Goal: Task Accomplishment & Management: Complete application form

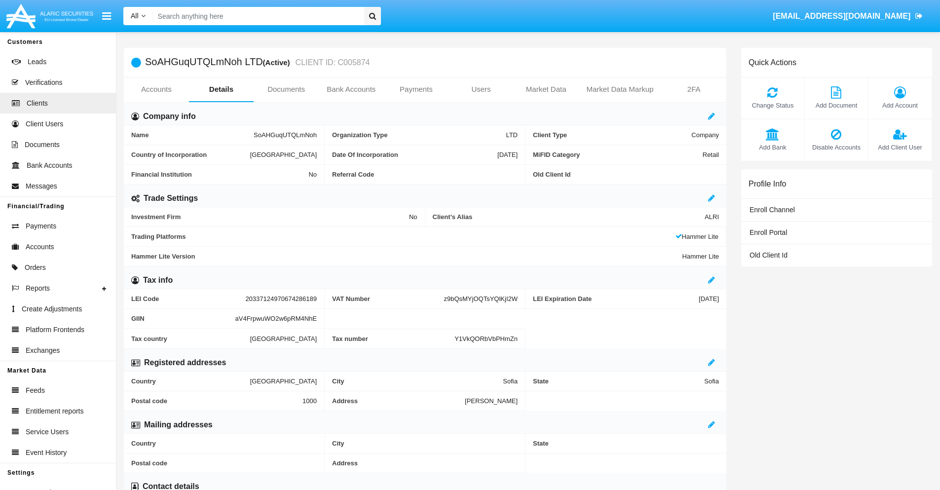
click at [351, 89] on link "Bank Accounts" at bounding box center [351, 89] width 65 height 24
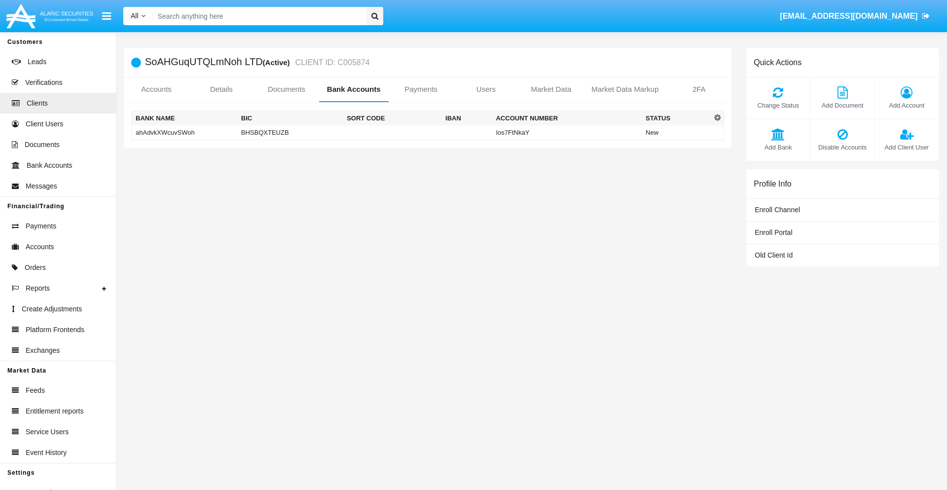
click at [184, 132] on td "ahAdvkXWcuvSWoh" at bounding box center [185, 132] width 106 height 15
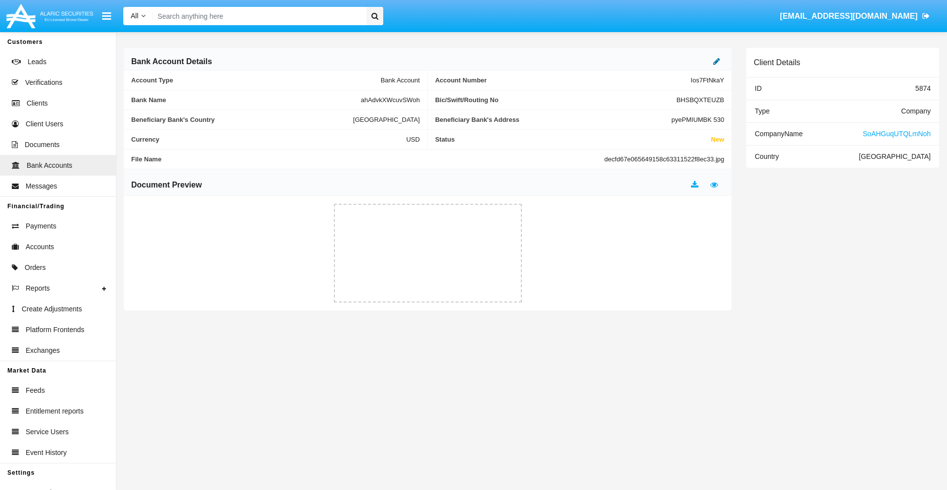
click at [717, 61] on icon at bounding box center [716, 61] width 7 height 8
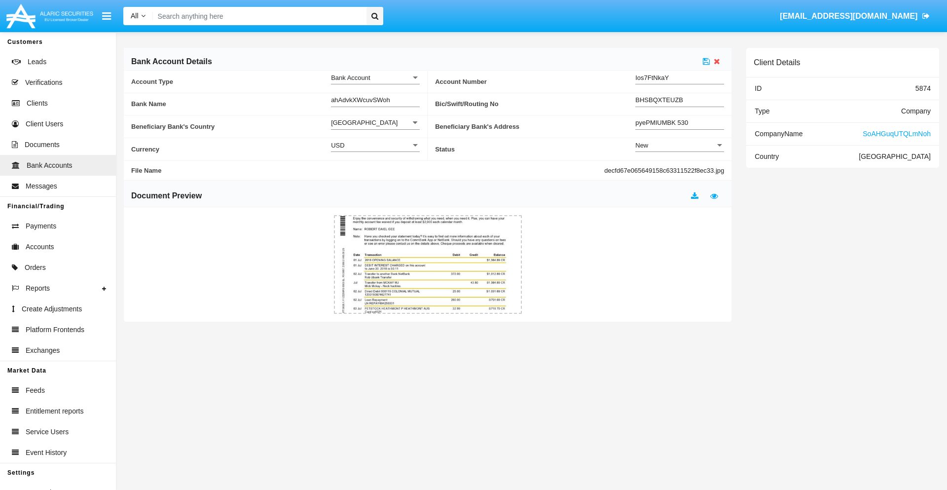
click at [680, 145] on div "New" at bounding box center [676, 145] width 80 height 8
click at [680, 170] on span "Active" at bounding box center [680, 169] width 89 height 19
click at [707, 61] on icon at bounding box center [706, 61] width 7 height 8
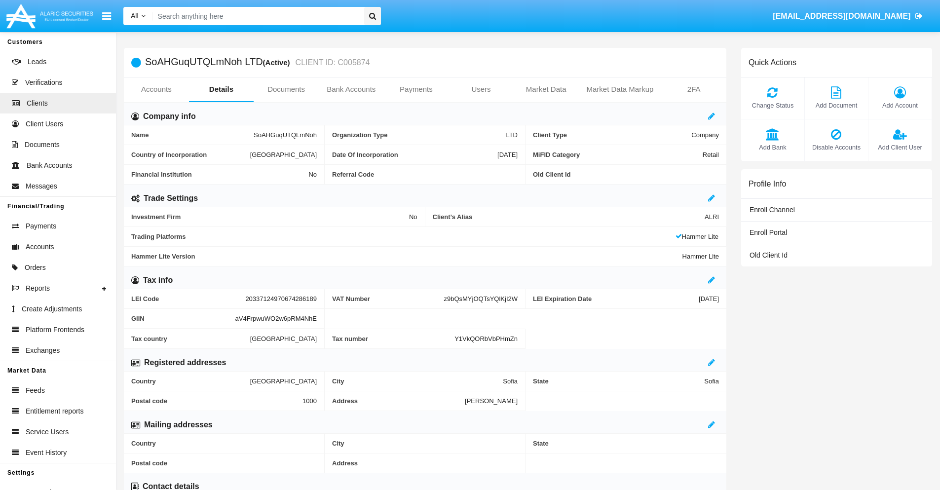
click at [772, 147] on span "Add Bank" at bounding box center [772, 147] width 53 height 9
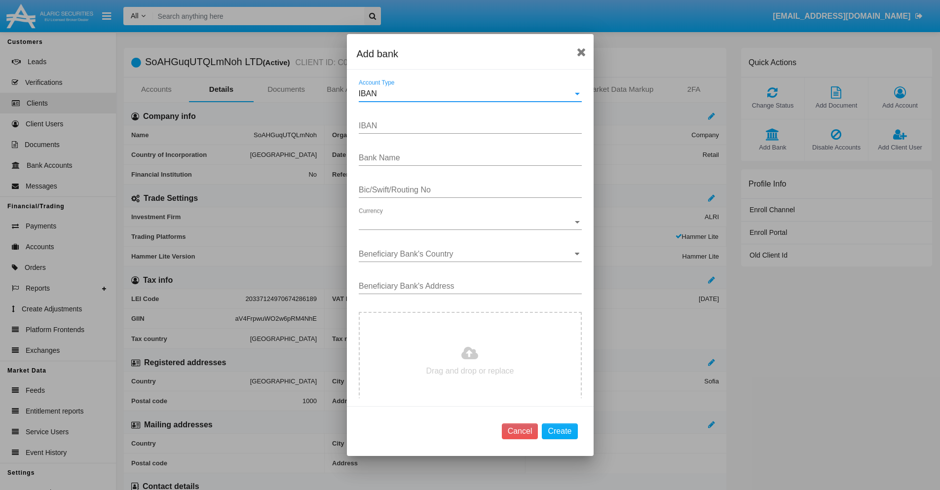
click at [466, 94] on div "IBAN" at bounding box center [466, 93] width 214 height 9
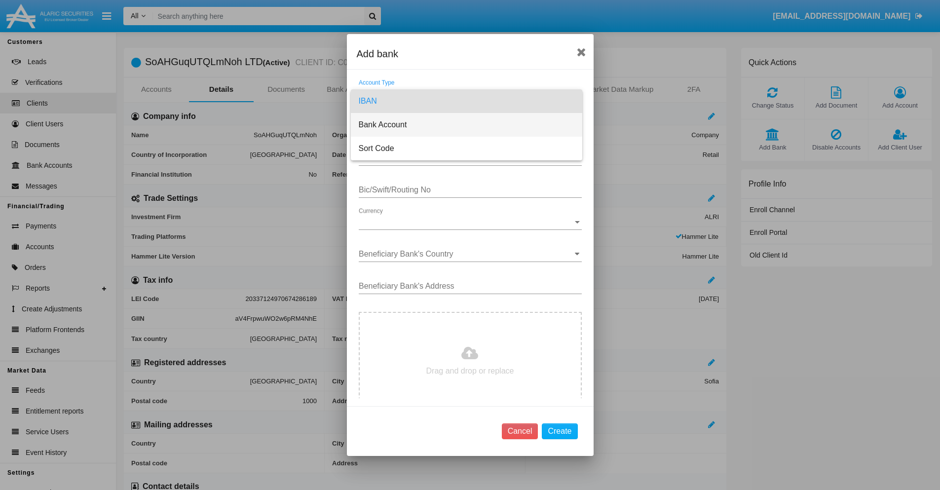
click at [466, 125] on span "Bank Account" at bounding box center [467, 125] width 216 height 24
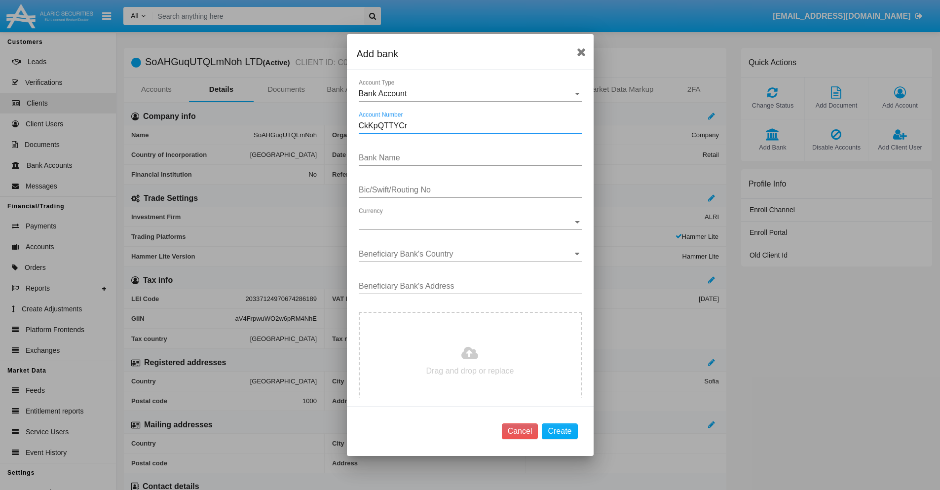
type input "CkKpQTTYCr"
type input "qXLKxKoYSHQQIjY"
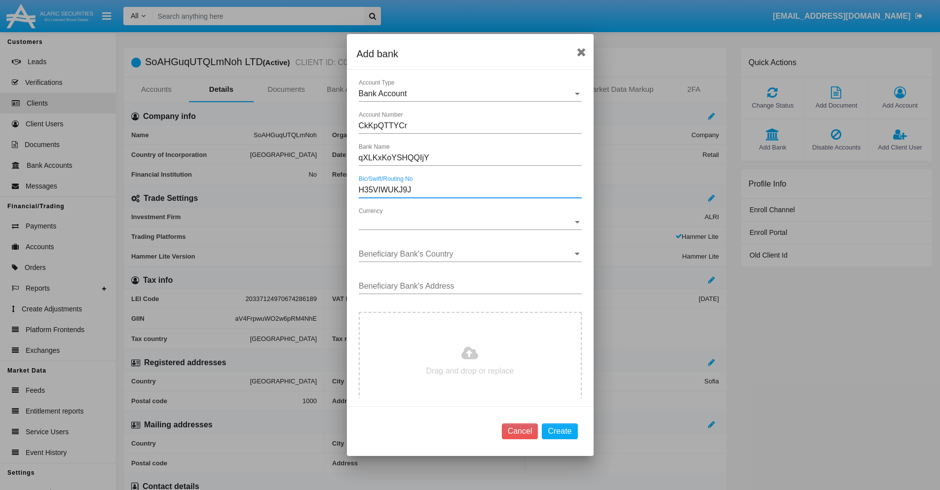
type input "H35VIWUKJ9J"
click at [466, 222] on span "Currency" at bounding box center [466, 222] width 214 height 9
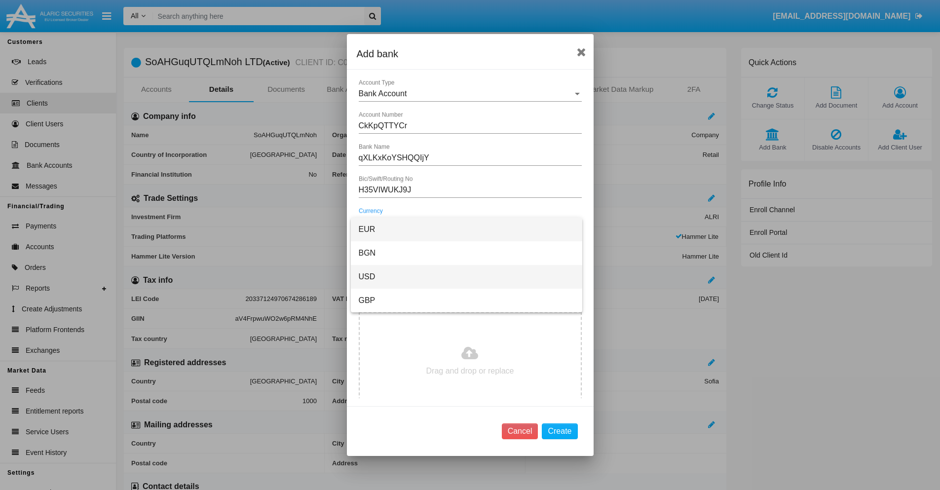
click at [466, 277] on span "USD" at bounding box center [467, 277] width 216 height 24
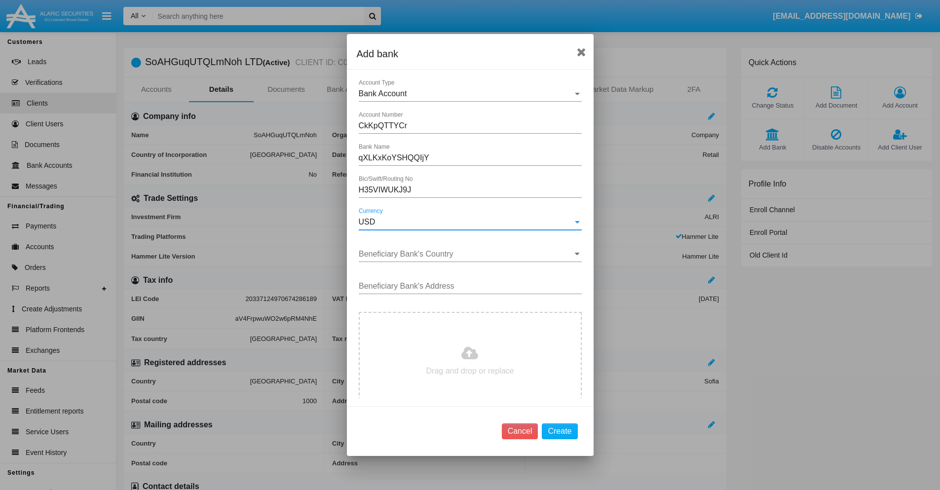
click at [466, 254] on input "Beneficiary Bank's Country" at bounding box center [470, 254] width 223 height 9
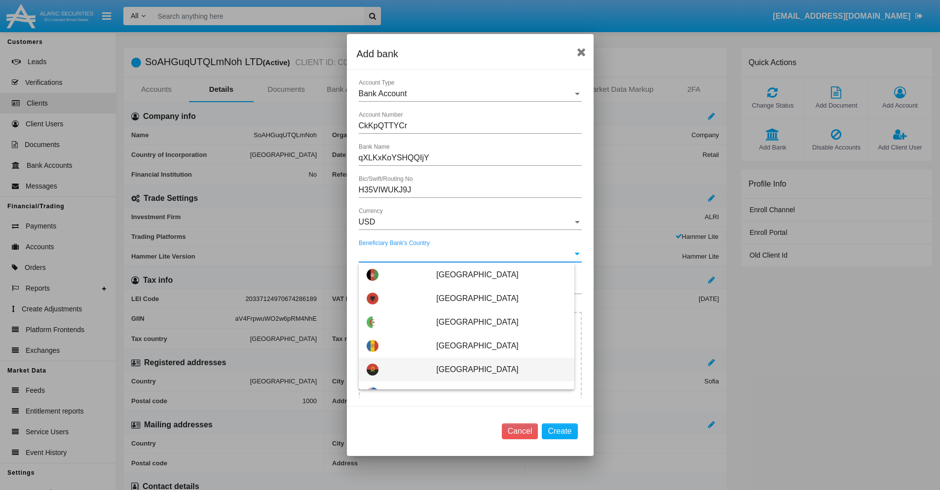
click at [496, 370] on span "Angola" at bounding box center [501, 370] width 130 height 24
type input "Angola"
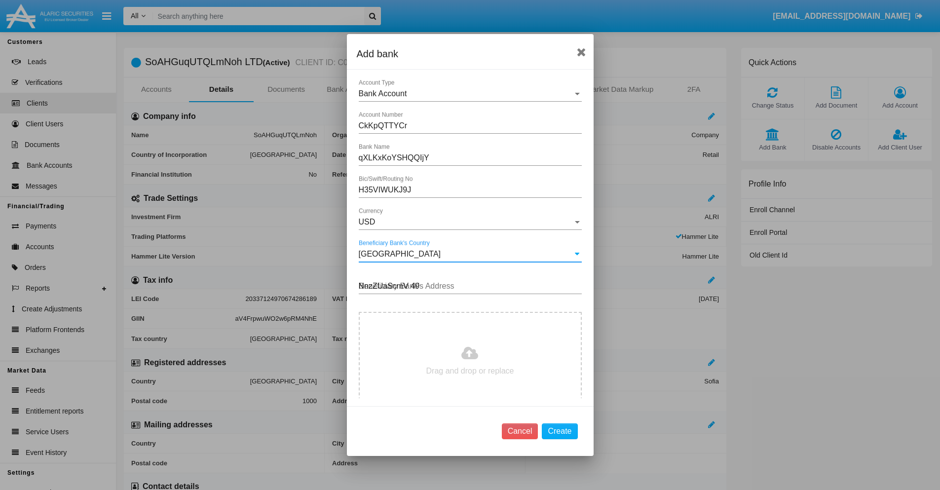
type input "NnzZUaScmV 493"
type input "C:\fakepath\bank-statement.png"
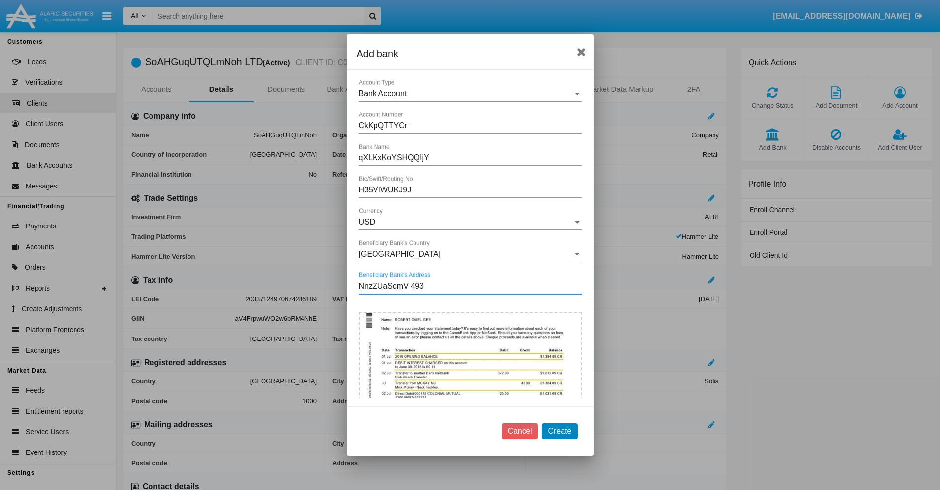
click at [560, 431] on button "Create" at bounding box center [560, 431] width 36 height 16
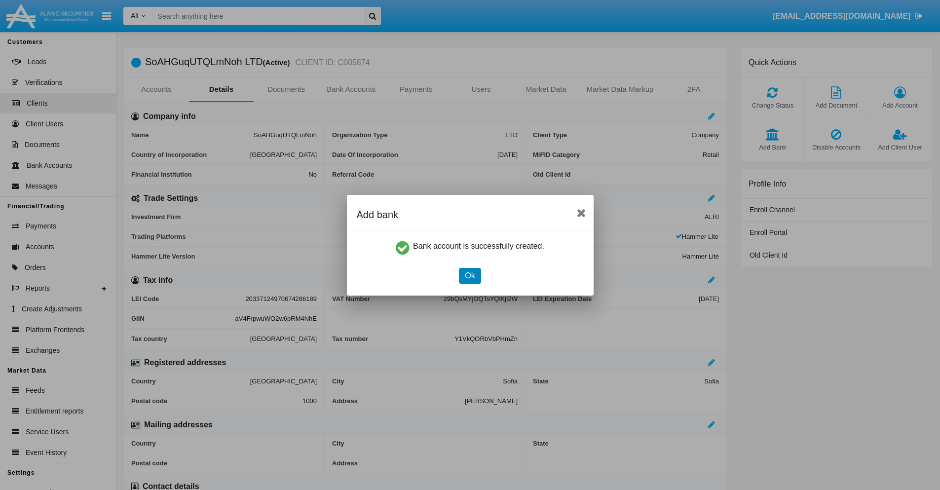
click at [470, 275] on button "Ok" at bounding box center [470, 276] width 22 height 16
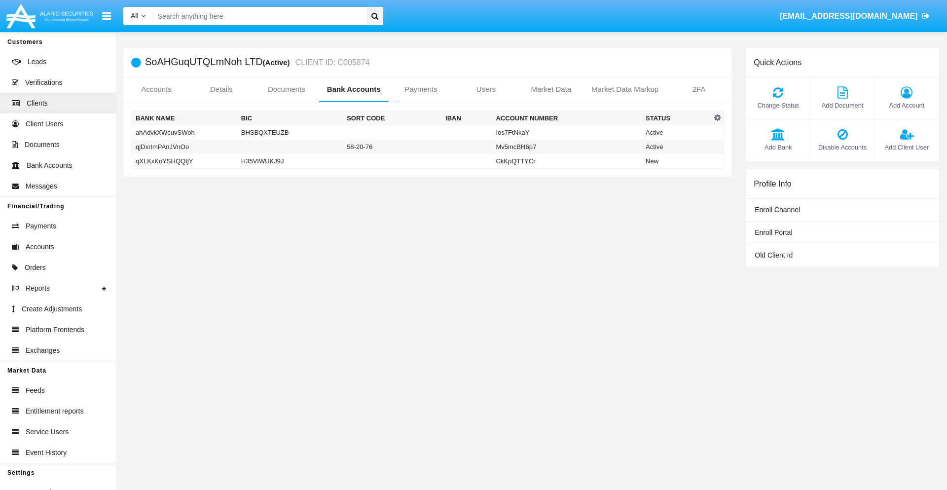
click at [184, 161] on td "qXLKxKoYSHQQIjY" at bounding box center [185, 161] width 106 height 15
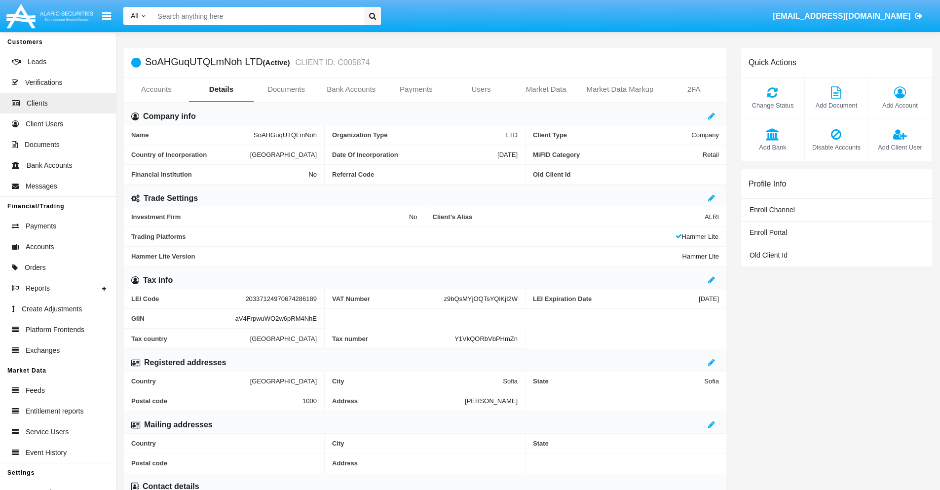
click at [772, 147] on span "Add Bank" at bounding box center [772, 147] width 53 height 9
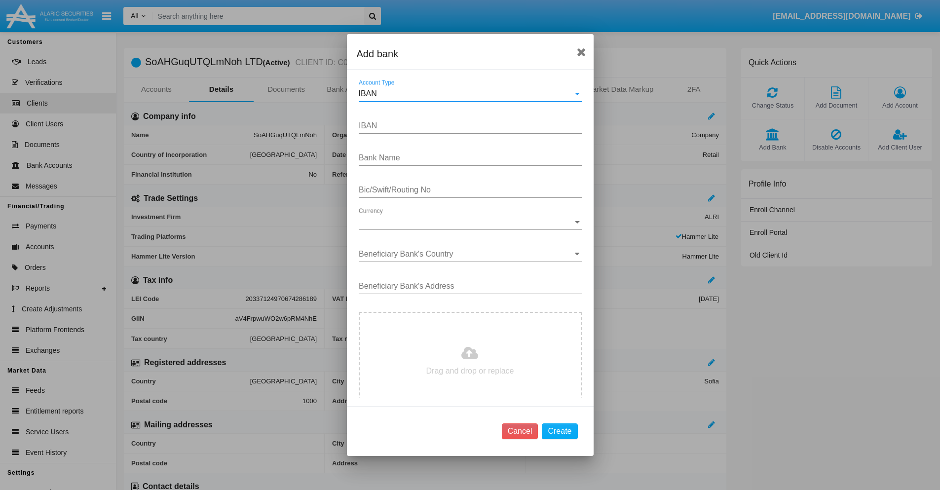
click at [466, 94] on div "IBAN" at bounding box center [466, 93] width 214 height 9
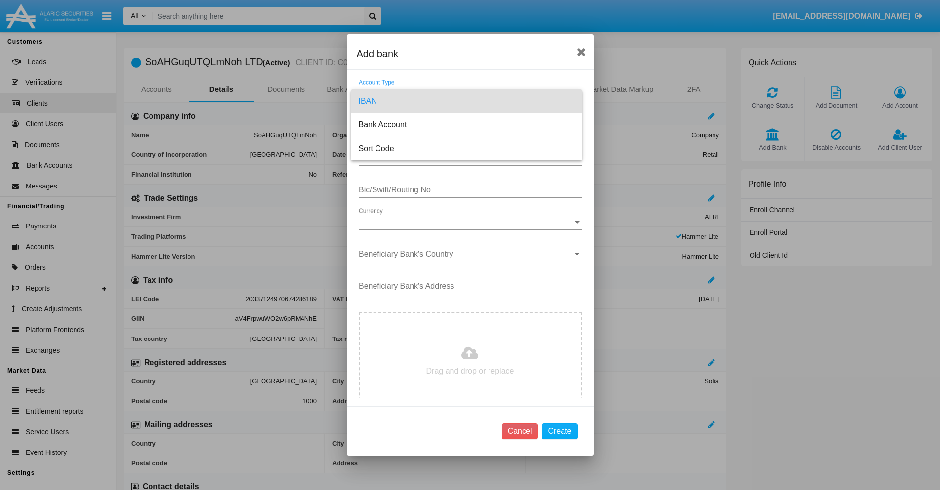
click at [466, 101] on span "IBAN" at bounding box center [467, 101] width 216 height 24
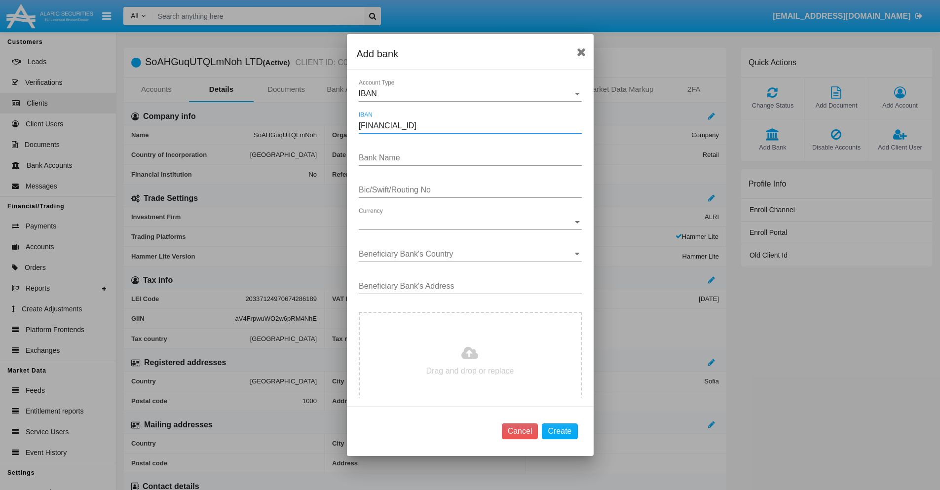
type input "DE31500105175143186793"
type input "CPoFLNCYQNoHArF"
type input "TBIRUPECJLW"
click at [466, 222] on span "Currency" at bounding box center [466, 222] width 214 height 9
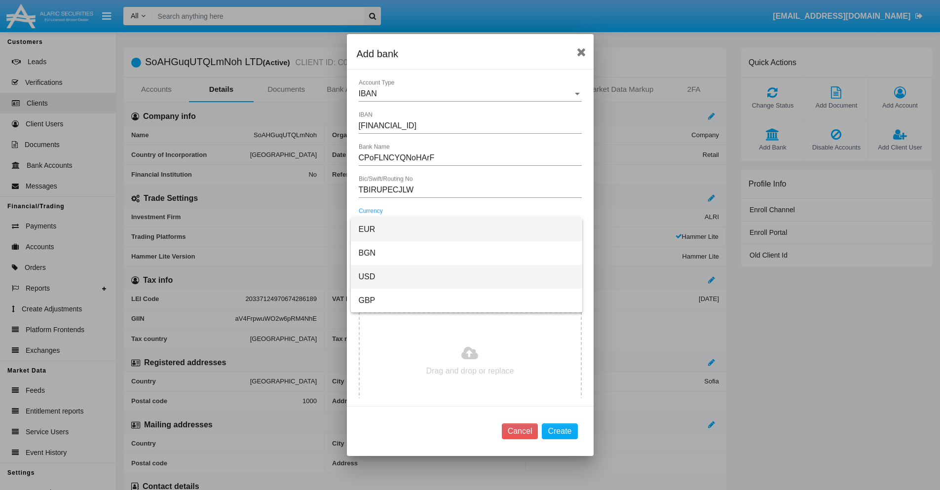
click at [466, 277] on span "USD" at bounding box center [467, 277] width 216 height 24
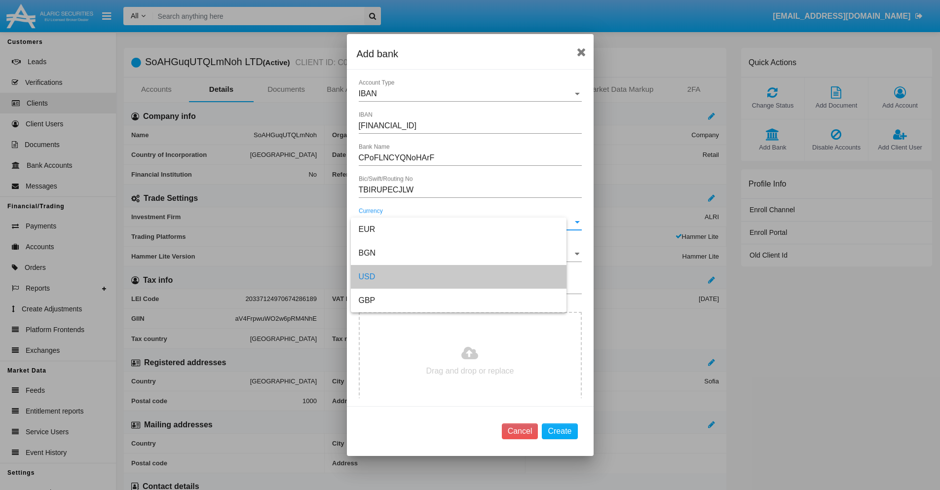
click at [466, 254] on input "Beneficiary Bank's Country" at bounding box center [470, 254] width 223 height 9
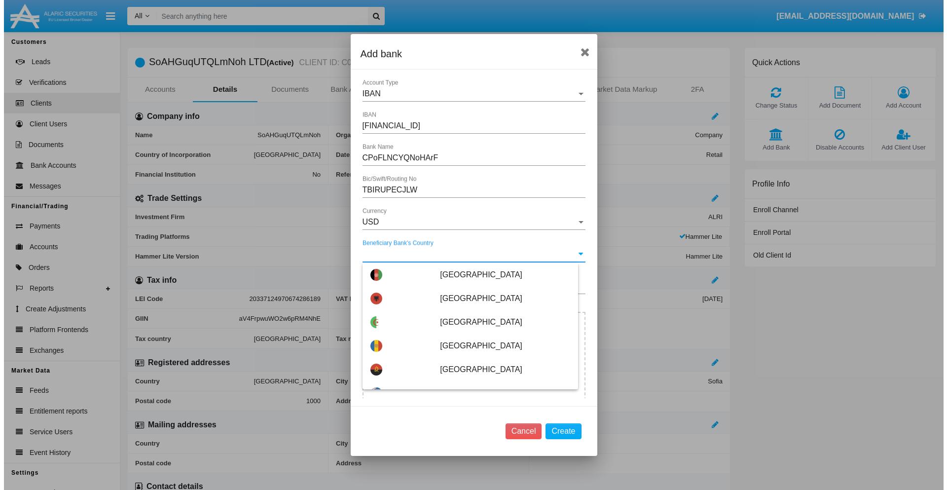
scroll to position [3663, 0]
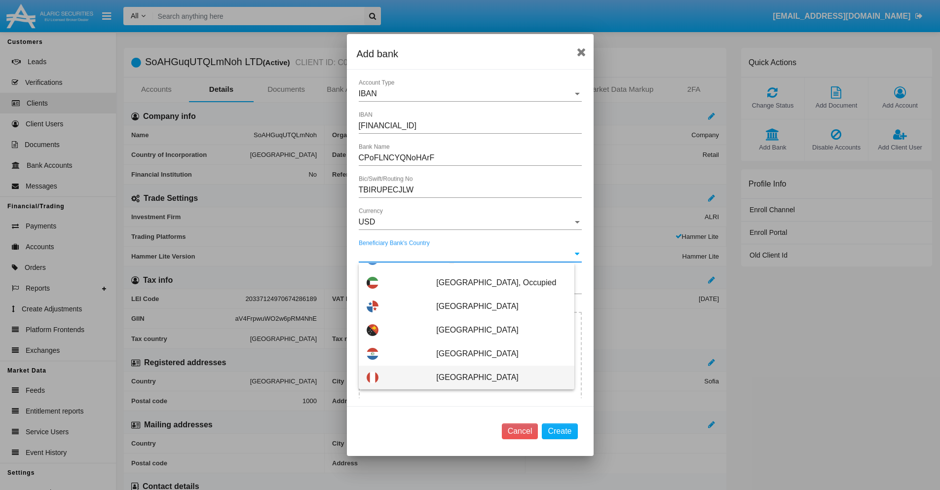
click at [496, 377] on span "[GEOGRAPHIC_DATA]" at bounding box center [501, 378] width 130 height 24
type input "[GEOGRAPHIC_DATA]"
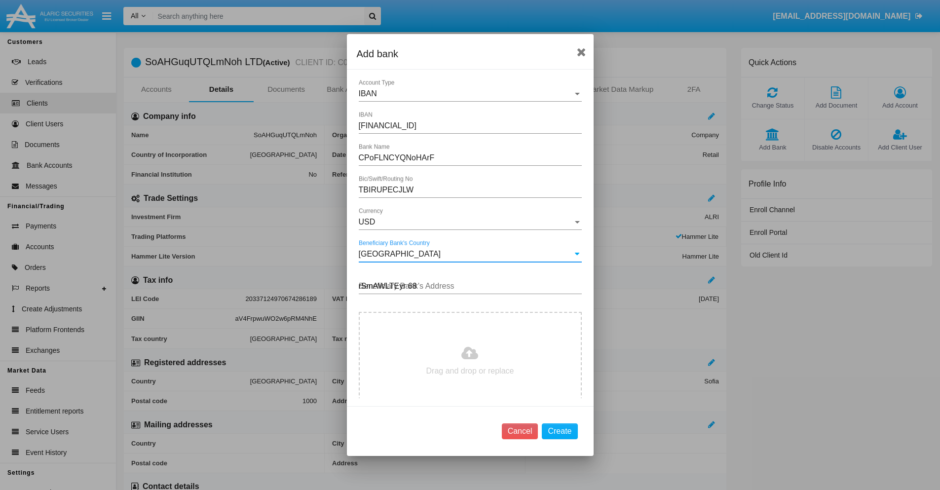
type input "rSmAWLTEyr 689"
type input "C:\fakepath\bank-statement.png"
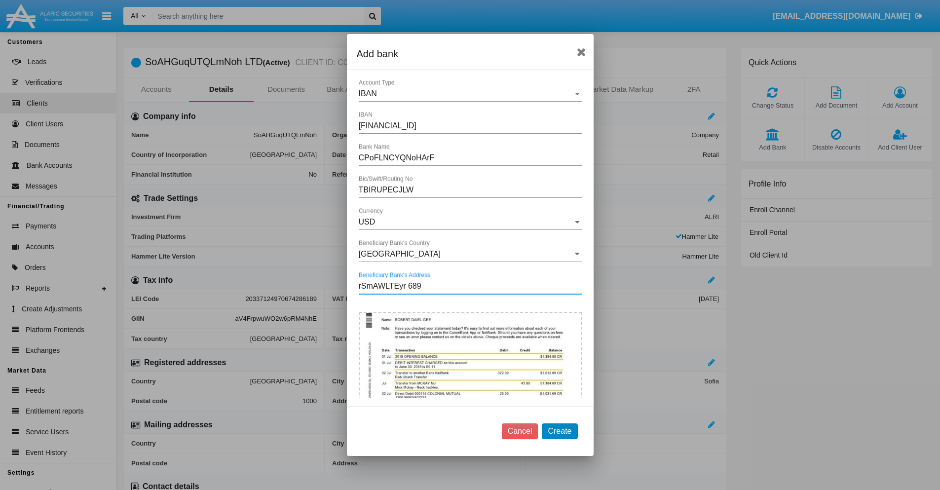
click at [560, 431] on button "Create" at bounding box center [560, 431] width 36 height 16
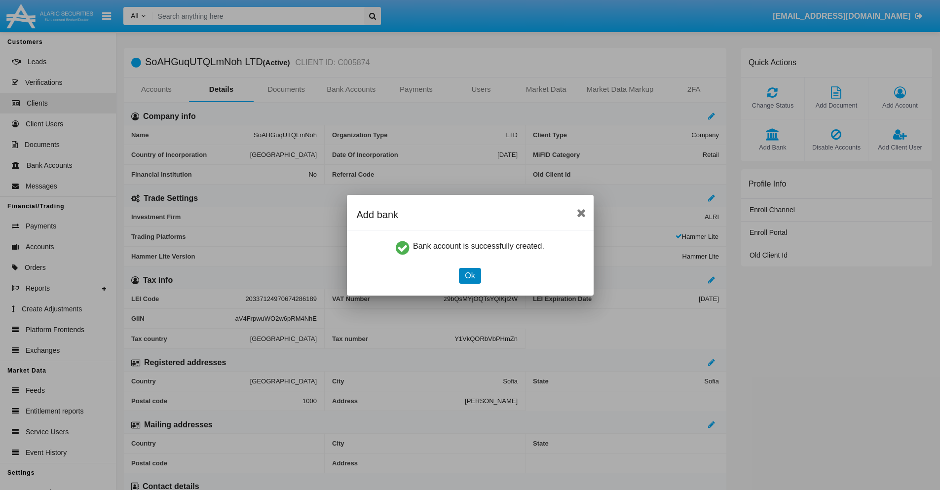
click at [470, 275] on button "Ok" at bounding box center [470, 276] width 22 height 16
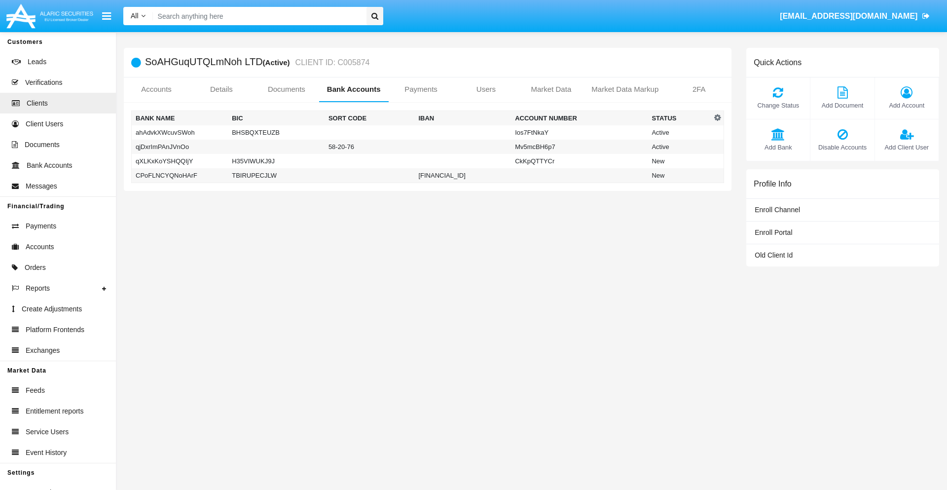
click at [180, 175] on td "CPoFLNCYQNoHArF" at bounding box center [180, 175] width 97 height 15
